Goal: Information Seeking & Learning: Learn about a topic

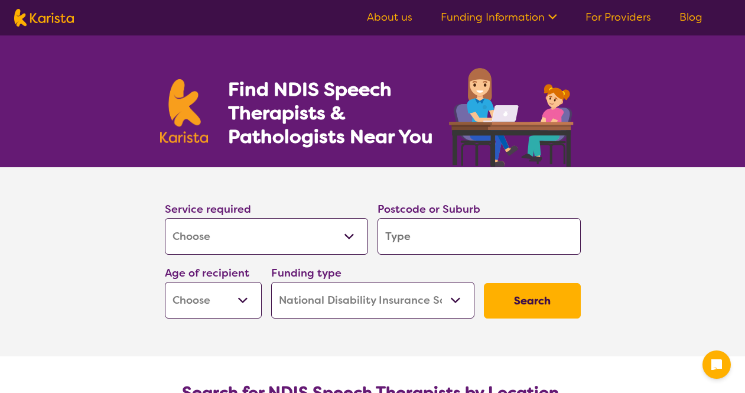
select select "[MEDICAL_DATA]"
select select "NDIS"
select select "[MEDICAL_DATA]"
select select "NDIS"
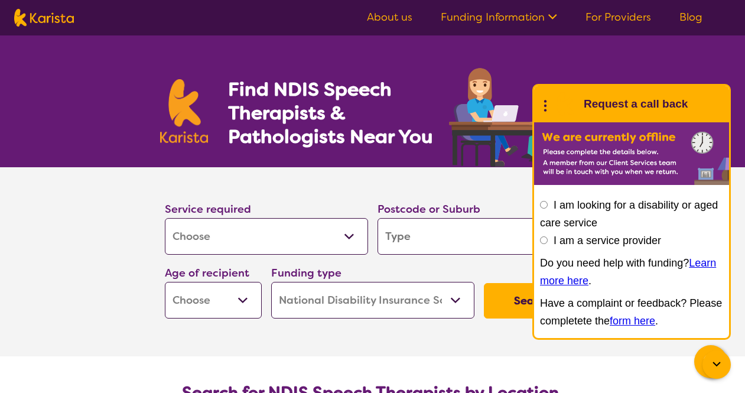
click at [466, 237] on input "search" at bounding box center [478, 236] width 203 height 37
type input "2"
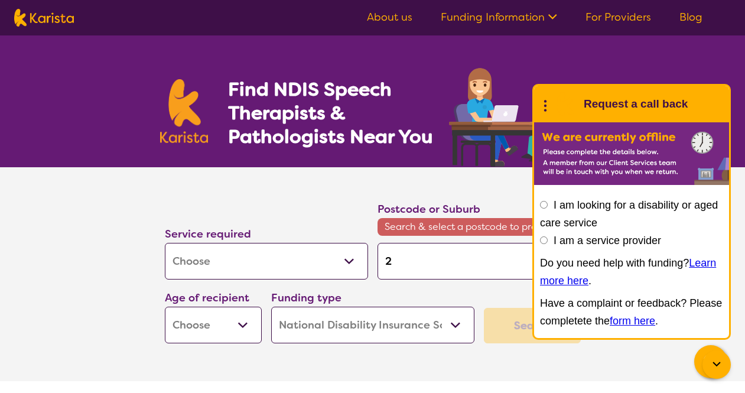
type input "20"
type input "206"
type input "2067"
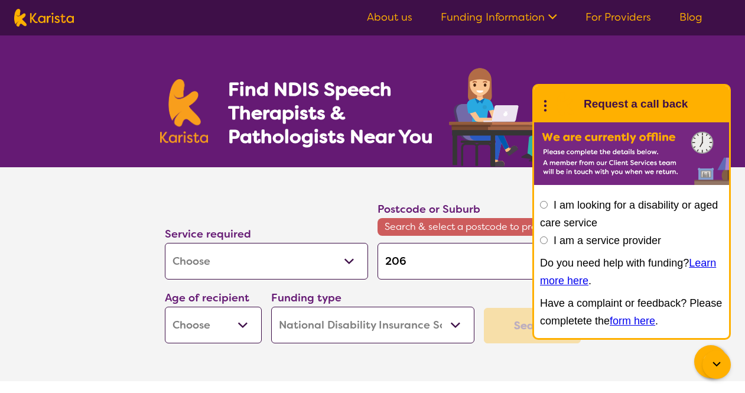
type input "2067"
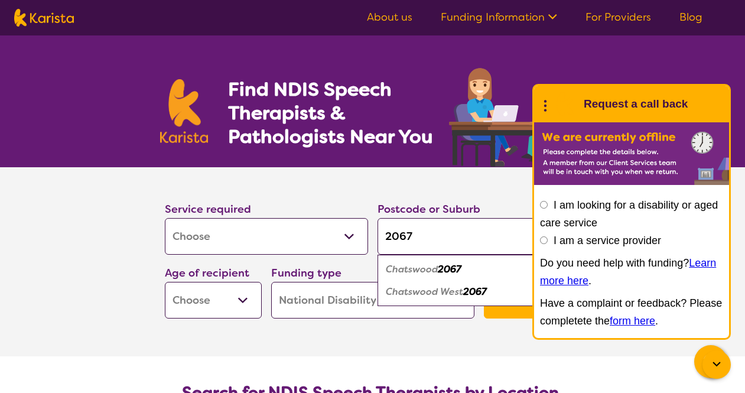
type input "2067"
click at [450, 269] on em "2067" at bounding box center [450, 269] width 24 height 12
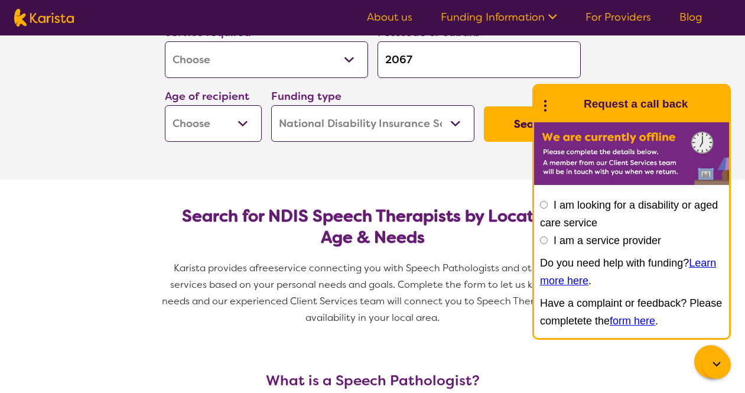
scroll to position [177, 0]
click at [242, 127] on select "Early Childhood - 0 to 9 Child - 10 to 11 Adolescent - 12 to 17 Adult - 18 to 6…" at bounding box center [213, 123] width 97 height 37
select select "EC"
click at [165, 105] on select "Early Childhood - 0 to 9 Child - 10 to 11 Adolescent - 12 to 17 Adult - 18 to 6…" at bounding box center [213, 123] width 97 height 37
select select "EC"
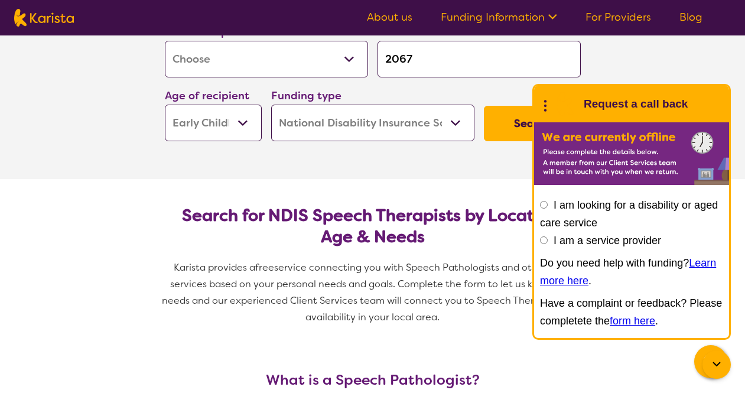
click at [419, 128] on select "Home Care Package (HCP) National Disability Insurance Scheme (NDIS) I don't know" at bounding box center [372, 123] width 203 height 37
select select "i-don-t-know"
click at [271, 105] on select "Home Care Package (HCP) National Disability Insurance Scheme (NDIS) I don't know" at bounding box center [372, 123] width 203 height 37
select select "i-don-t-know"
click at [495, 194] on section "Search for NDIS Speech Therapists by Location, Age & Needs Karista provides a f…" at bounding box center [373, 261] width 454 height 164
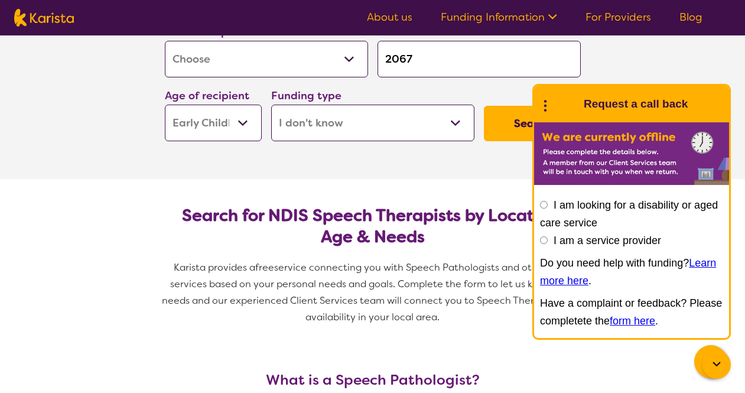
click at [433, 159] on section "Service required Allied Health Assistant Assessment ([MEDICAL_DATA] or [MEDICAL…" at bounding box center [372, 84] width 472 height 189
click at [517, 123] on button "Search" at bounding box center [532, 123] width 97 height 35
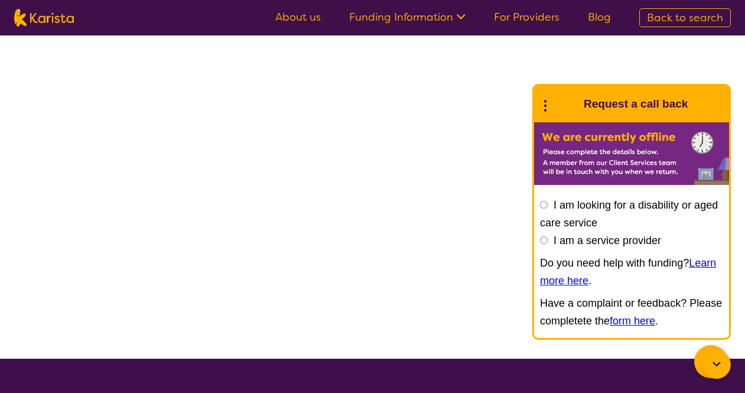
select select "[MEDICAL_DATA]"
select select "EC"
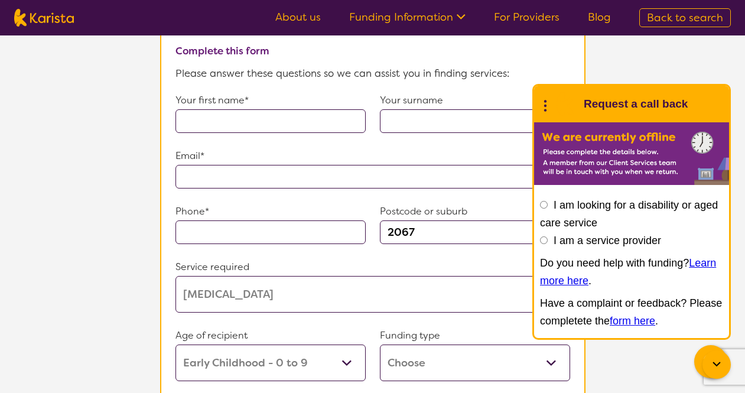
scroll to position [1122, 0]
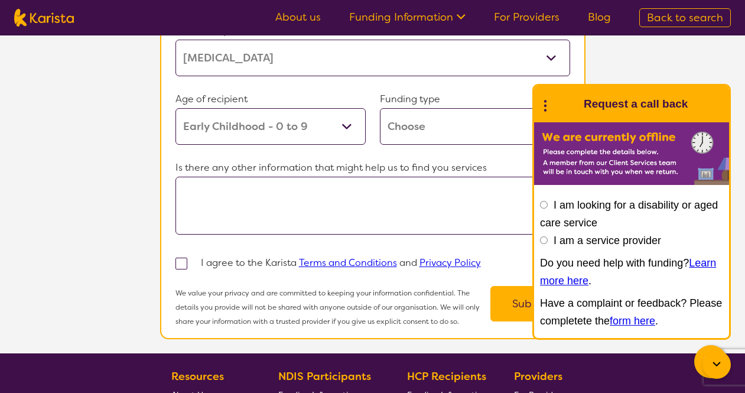
select select "[MEDICAL_DATA]"
select select "EC"
select select "NDIS"
select select "[MEDICAL_DATA]"
select select "EC"
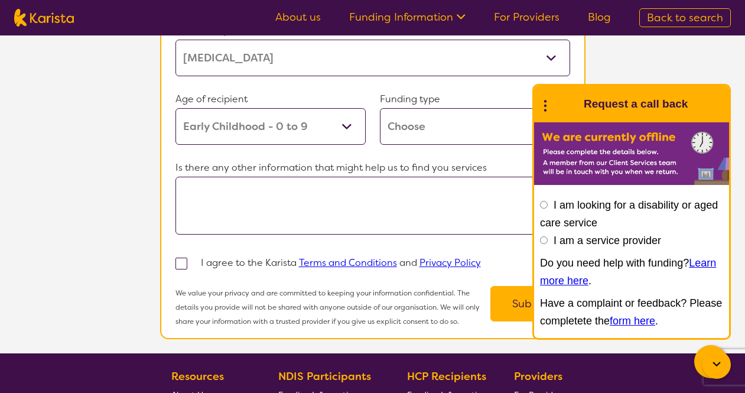
select select "NDIS"
